Goal: Find specific page/section: Find specific page/section

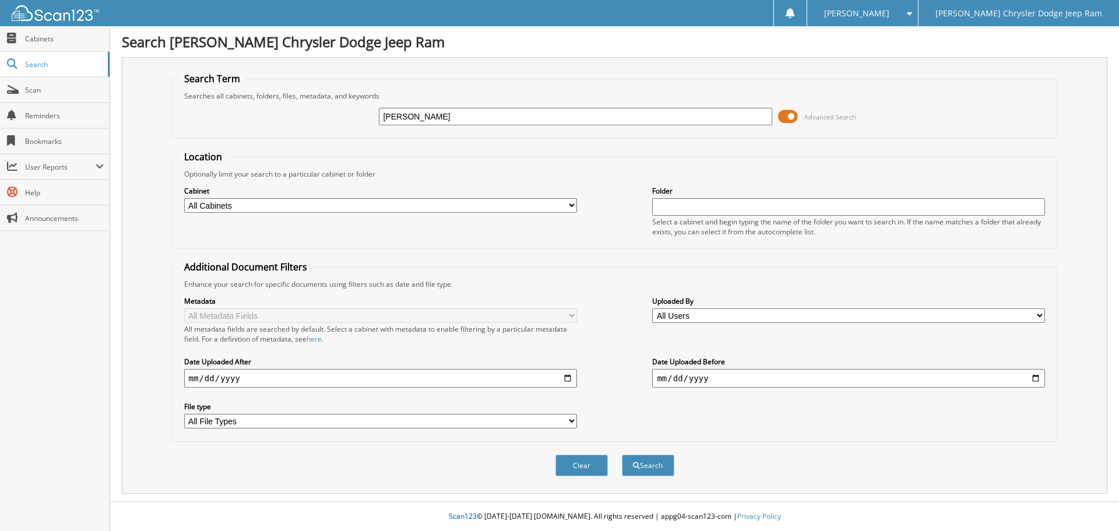
type input "[PERSON_NAME]"
click at [622, 455] on button "Search" at bounding box center [648, 466] width 52 height 22
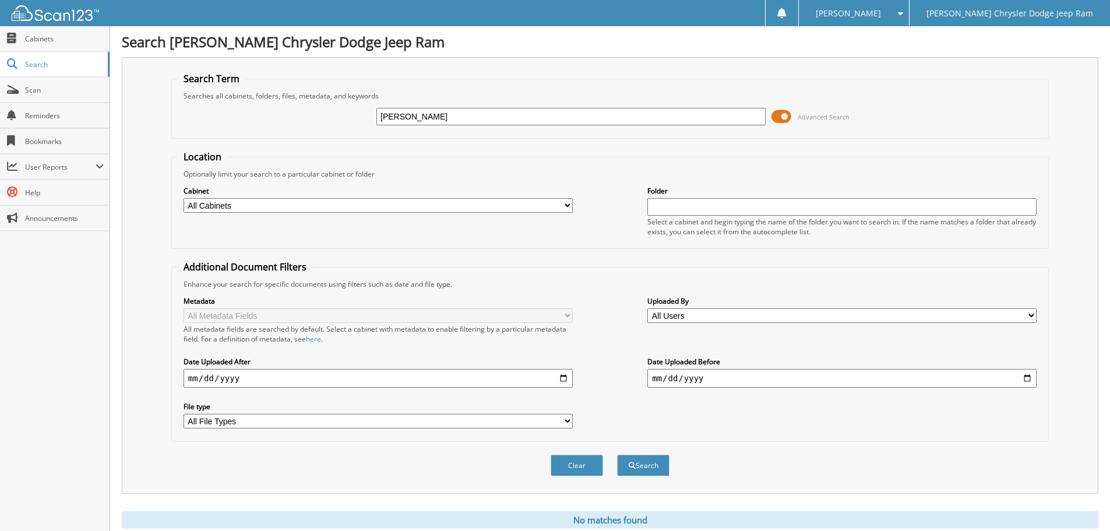
click at [568, 207] on select "All Cabinets 2017 CAR DEALS 2018 CAR DEALS 2019 CAR DEALS 2020 CAR DEALS 2021 D…" at bounding box center [378, 205] width 389 height 15
select select "18447"
click at [184, 198] on select "All Cabinets 2017 CAR DEALS 2018 CAR DEALS 2019 CAR DEALS 2020 CAR DEALS 2021 D…" at bounding box center [378, 205] width 389 height 15
click at [353, 374] on input "date" at bounding box center [378, 378] width 389 height 19
type input "[DATE]"
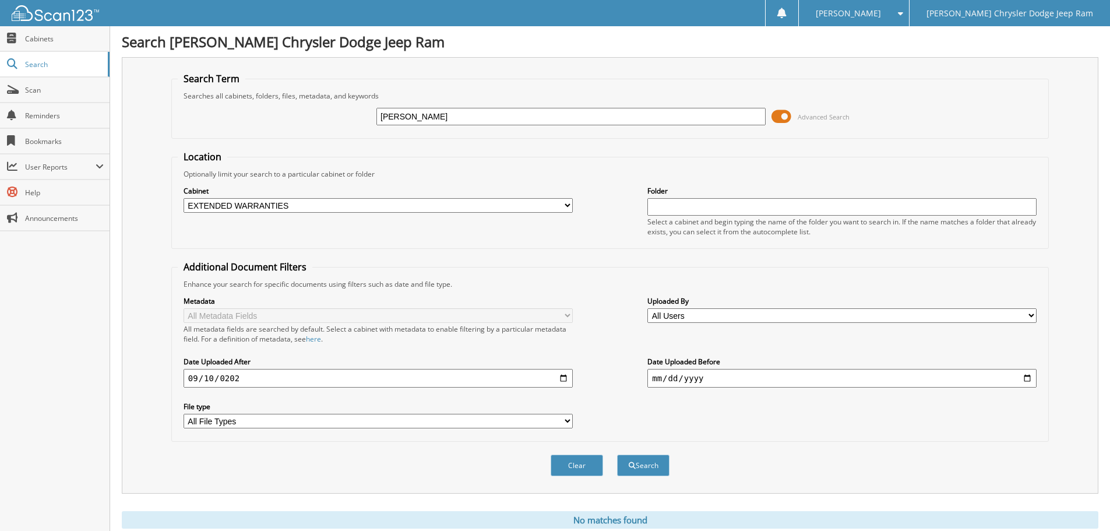
click at [1030, 317] on select "All Users Bob Schoenfeld Brett Woodruff Brock Barlette Carolyn Armstrong Catina…" at bounding box center [841, 315] width 389 height 15
click at [647, 308] on select "All Users Bob Schoenfeld Brett Woodruff Brock Barlette Carolyn Armstrong Catina…" at bounding box center [841, 315] width 389 height 15
click at [643, 462] on button "Search" at bounding box center [643, 466] width 52 height 22
click at [571, 471] on button "Clear" at bounding box center [577, 466] width 52 height 22
select select
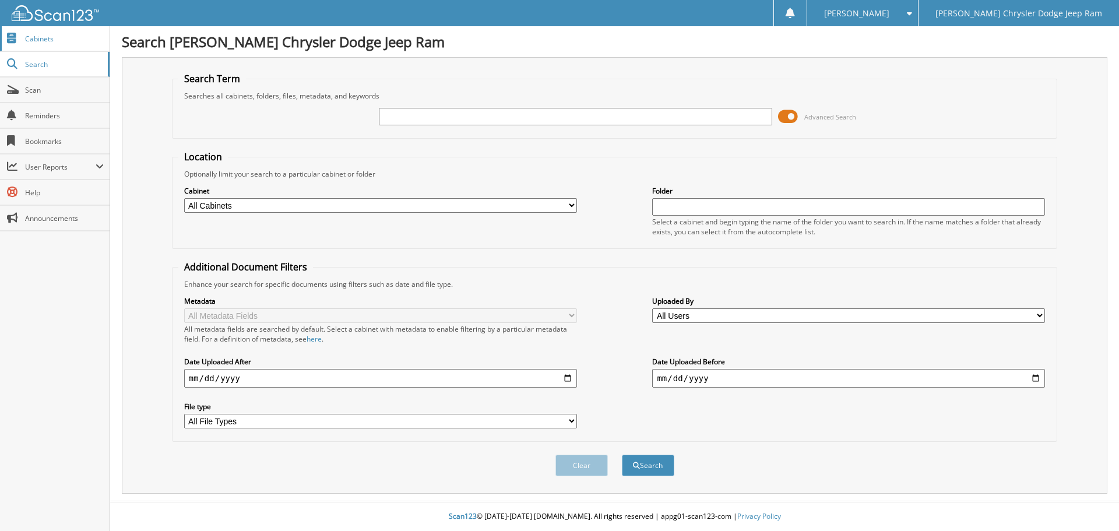
click at [41, 38] on span "Cabinets" at bounding box center [64, 39] width 79 height 10
